Goal: Information Seeking & Learning: Learn about a topic

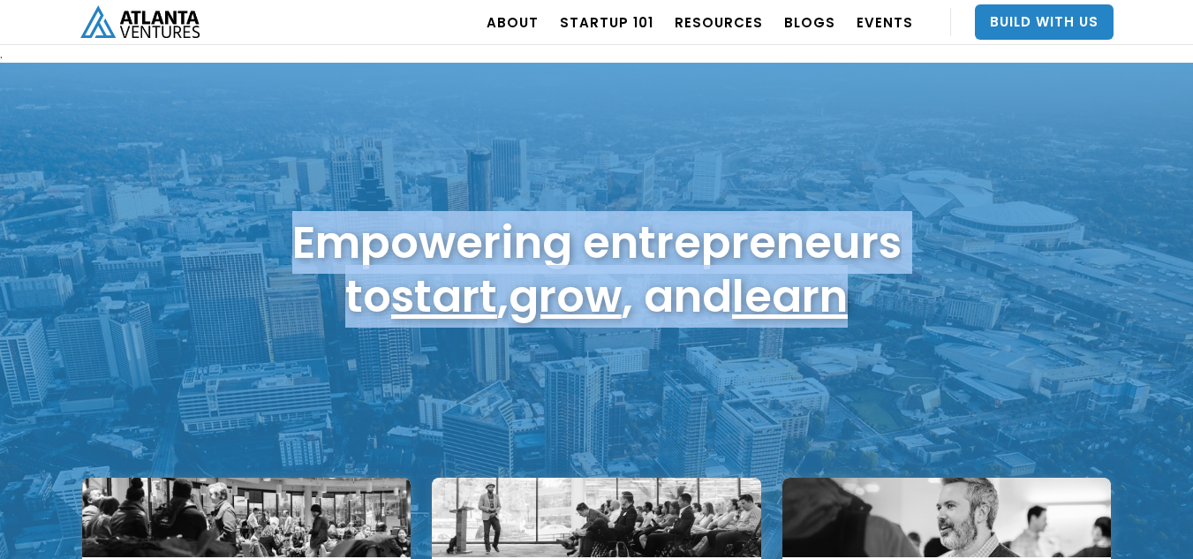
drag, startPoint x: 297, startPoint y: 239, endPoint x: 879, endPoint y: 316, distance: 587.8
click at [863, 316] on h1 "Empowering entrepreneurs to start , grow , and learn" at bounding box center [596, 269] width 609 height 108
click at [883, 314] on h1 "Empowering entrepreneurs to start , grow , and learn" at bounding box center [596, 269] width 609 height 108
drag, startPoint x: 887, startPoint y: 298, endPoint x: 247, endPoint y: 217, distance: 644.4
click at [247, 217] on div "Empowering entrepreneurs to start , grow , and learn" at bounding box center [596, 269] width 1033 height 125
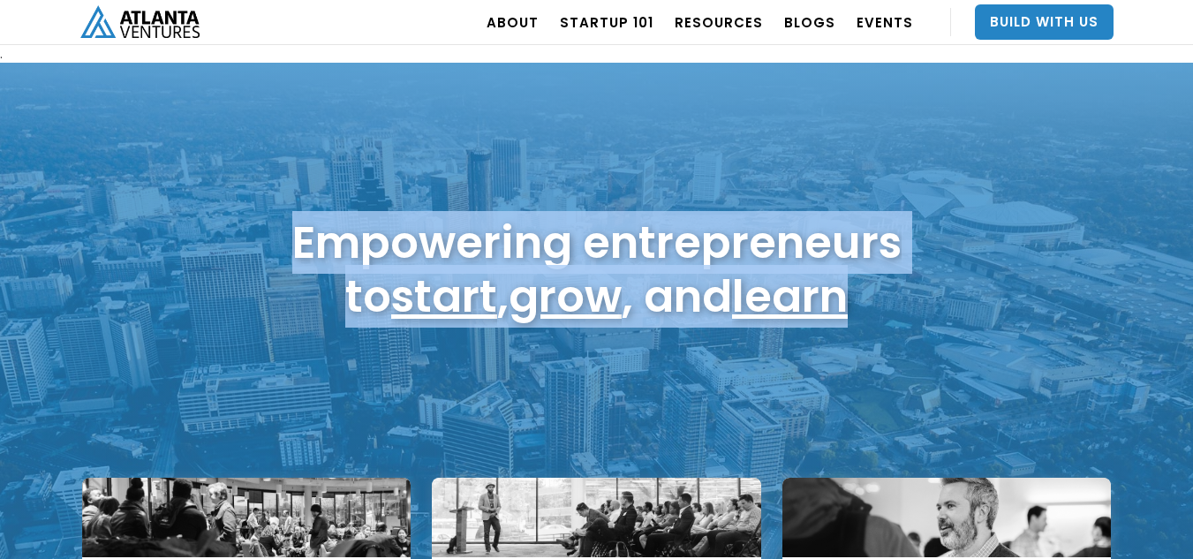
click at [247, 216] on div "Empowering entrepreneurs to start , grow , and learn" at bounding box center [596, 269] width 1033 height 125
drag, startPoint x: 253, startPoint y: 229, endPoint x: 875, endPoint y: 306, distance: 626.5
click at [875, 306] on div "Empowering entrepreneurs to start , grow , and learn" at bounding box center [596, 269] width 1033 height 125
click at [875, 306] on h1 "Empowering entrepreneurs to start , grow , and learn" at bounding box center [596, 269] width 609 height 108
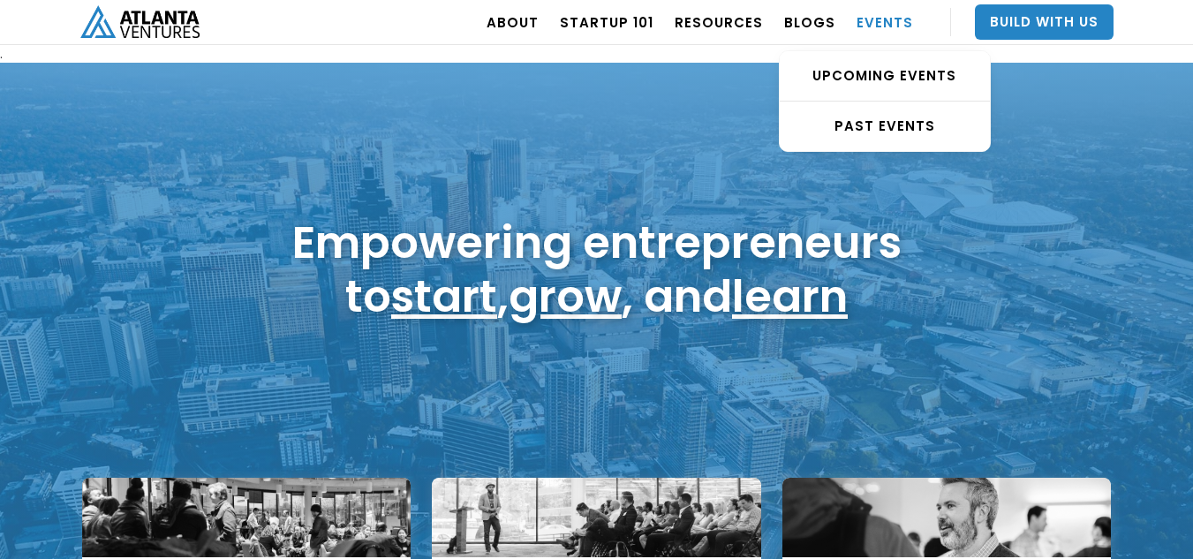
click at [881, 14] on link "EVENTS" at bounding box center [885, 21] width 57 height 49
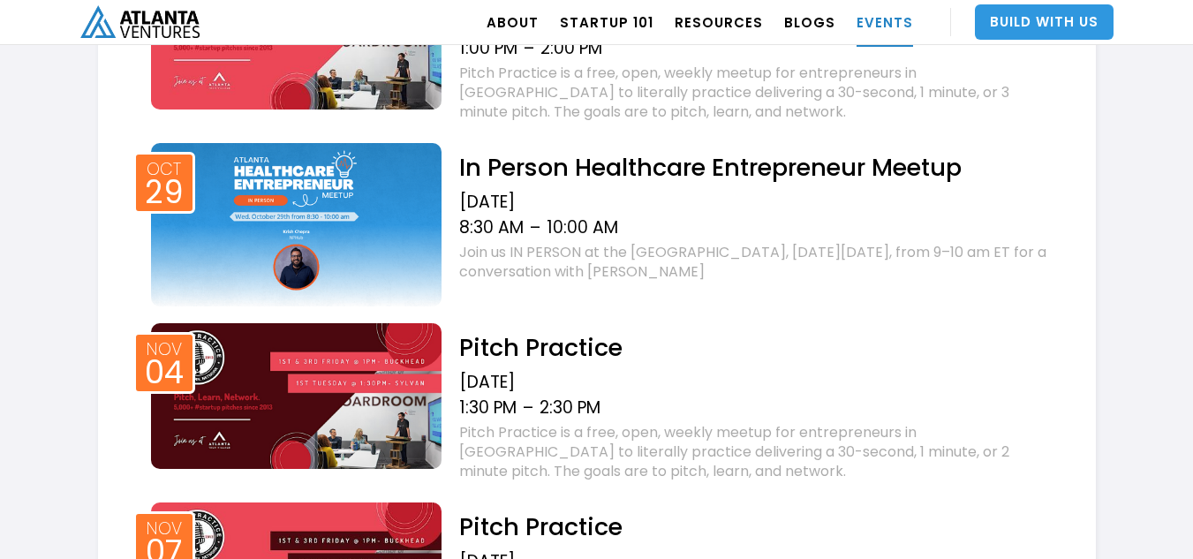
scroll to position [1589, 0]
